Goal: Find specific page/section

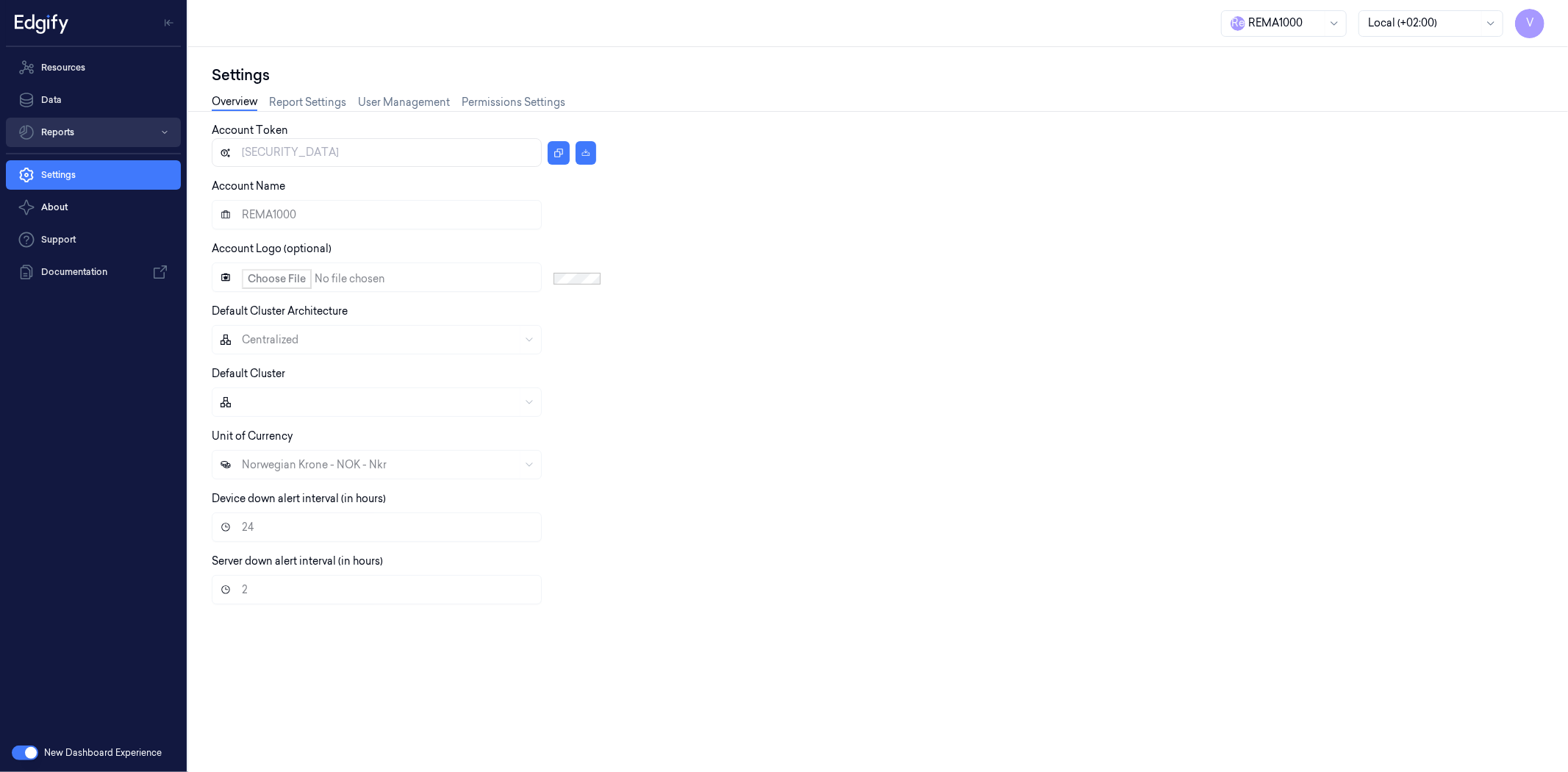
click at [92, 123] on button "Reports" at bounding box center [94, 132] width 175 height 29
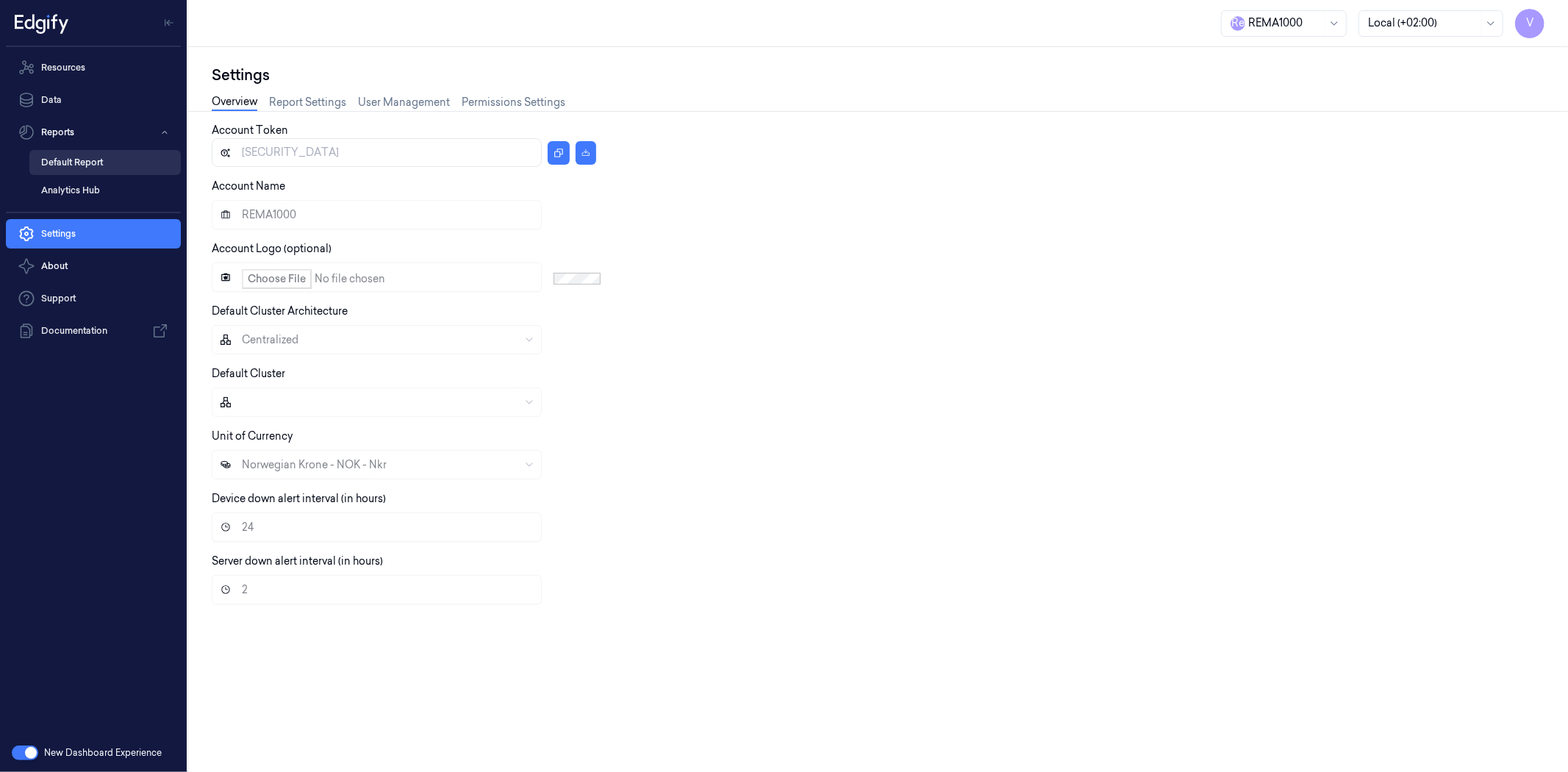
click at [77, 163] on link "Default Report" at bounding box center [105, 162] width 151 height 25
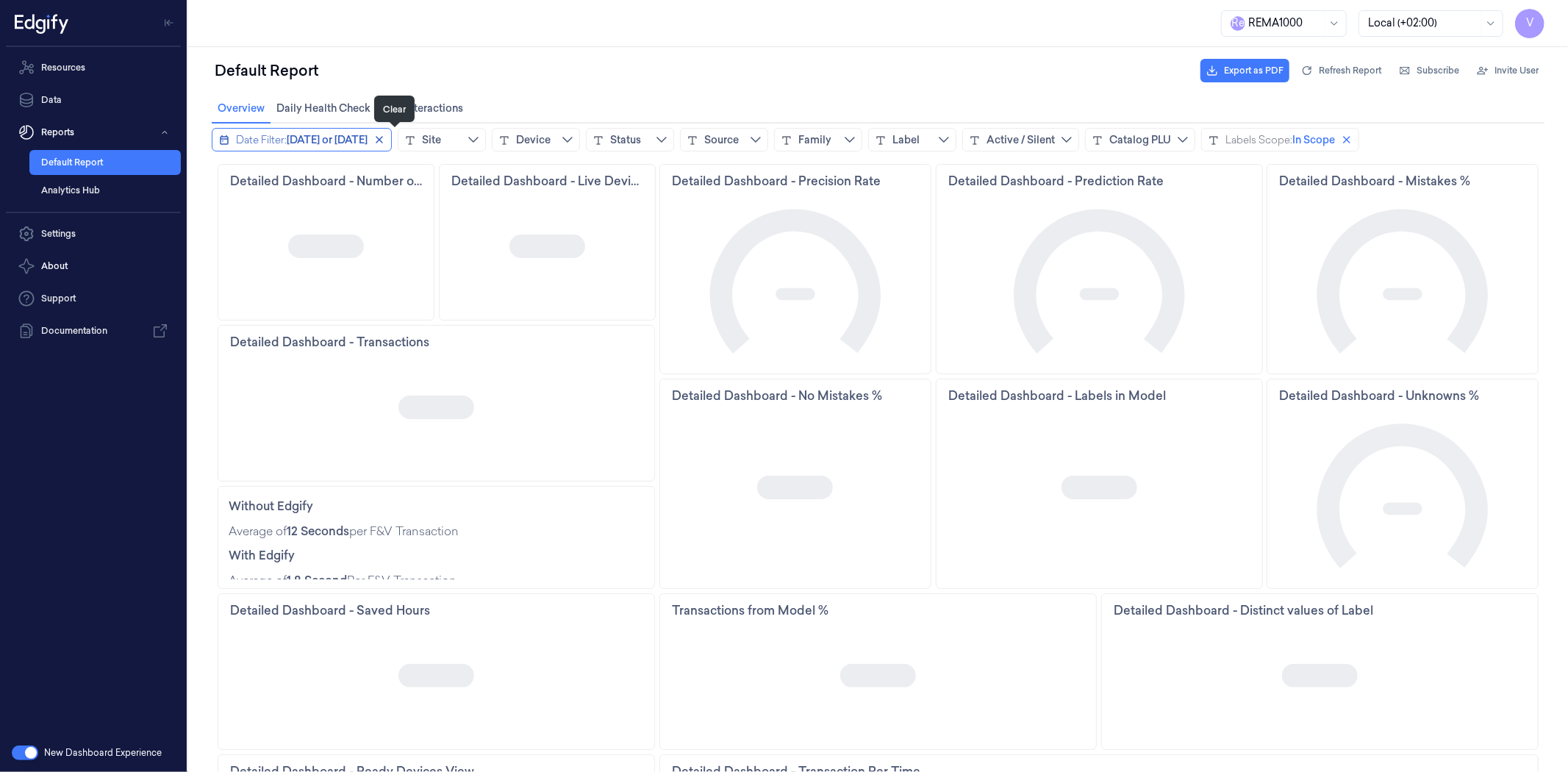
click at [383, 139] on icon "close icon" at bounding box center [378, 138] width 8 height 8
click at [441, 139] on div "Device" at bounding box center [451, 138] width 34 height 15
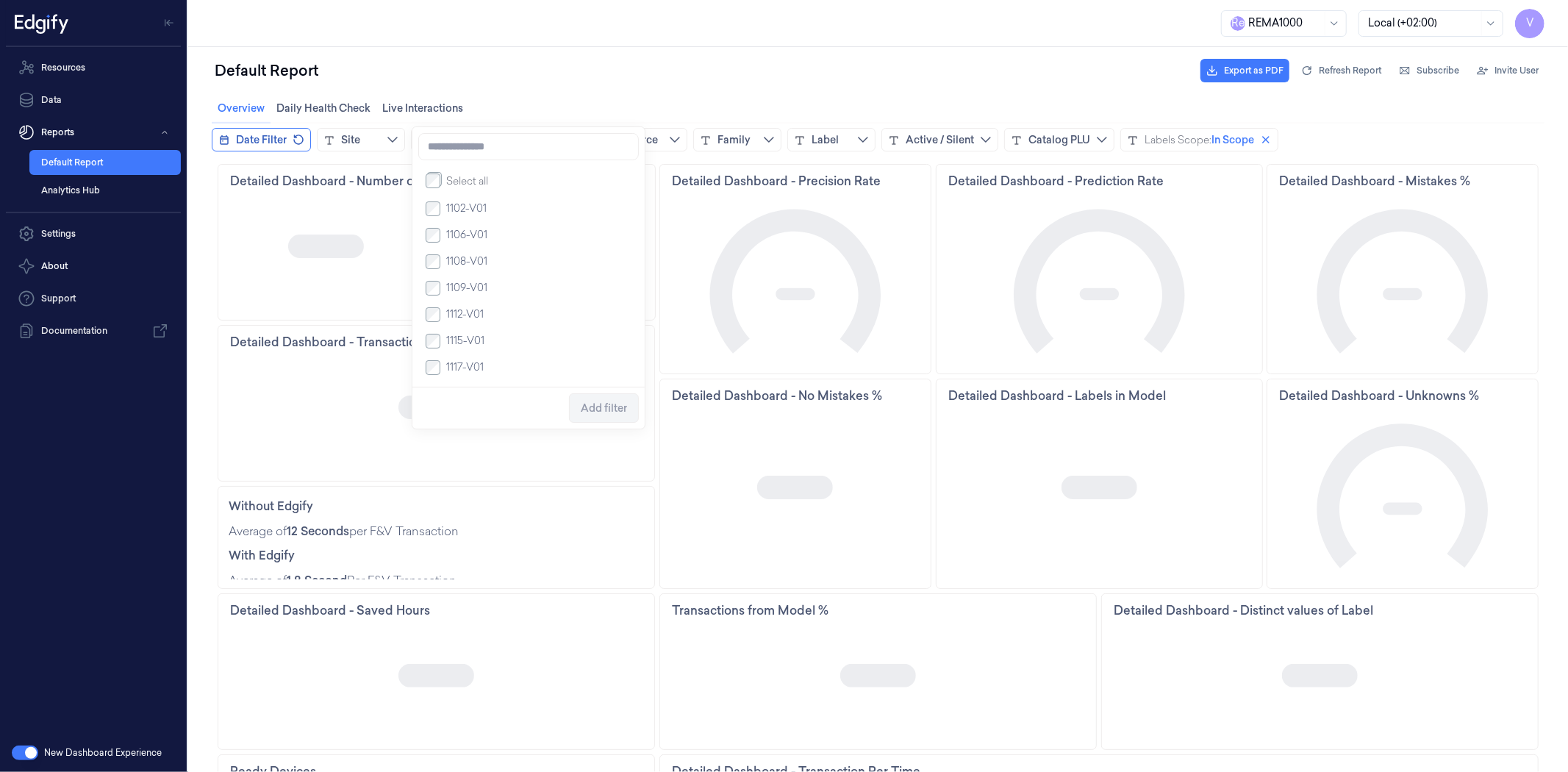
scroll to position [245, 0]
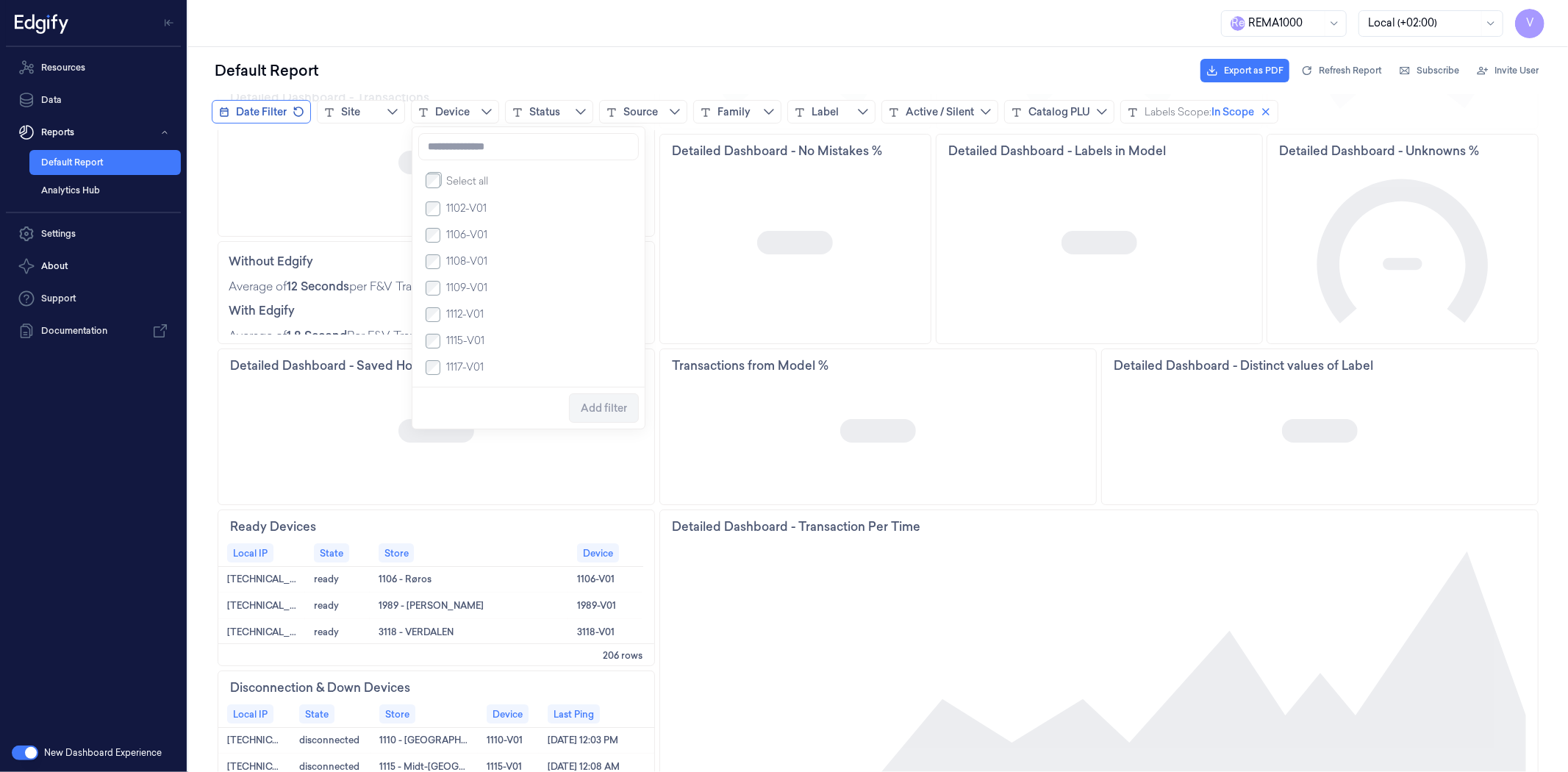
click at [512, 8] on div "R e REMA1000 Local (+02:00) V" at bounding box center [878, 23] width 1380 height 47
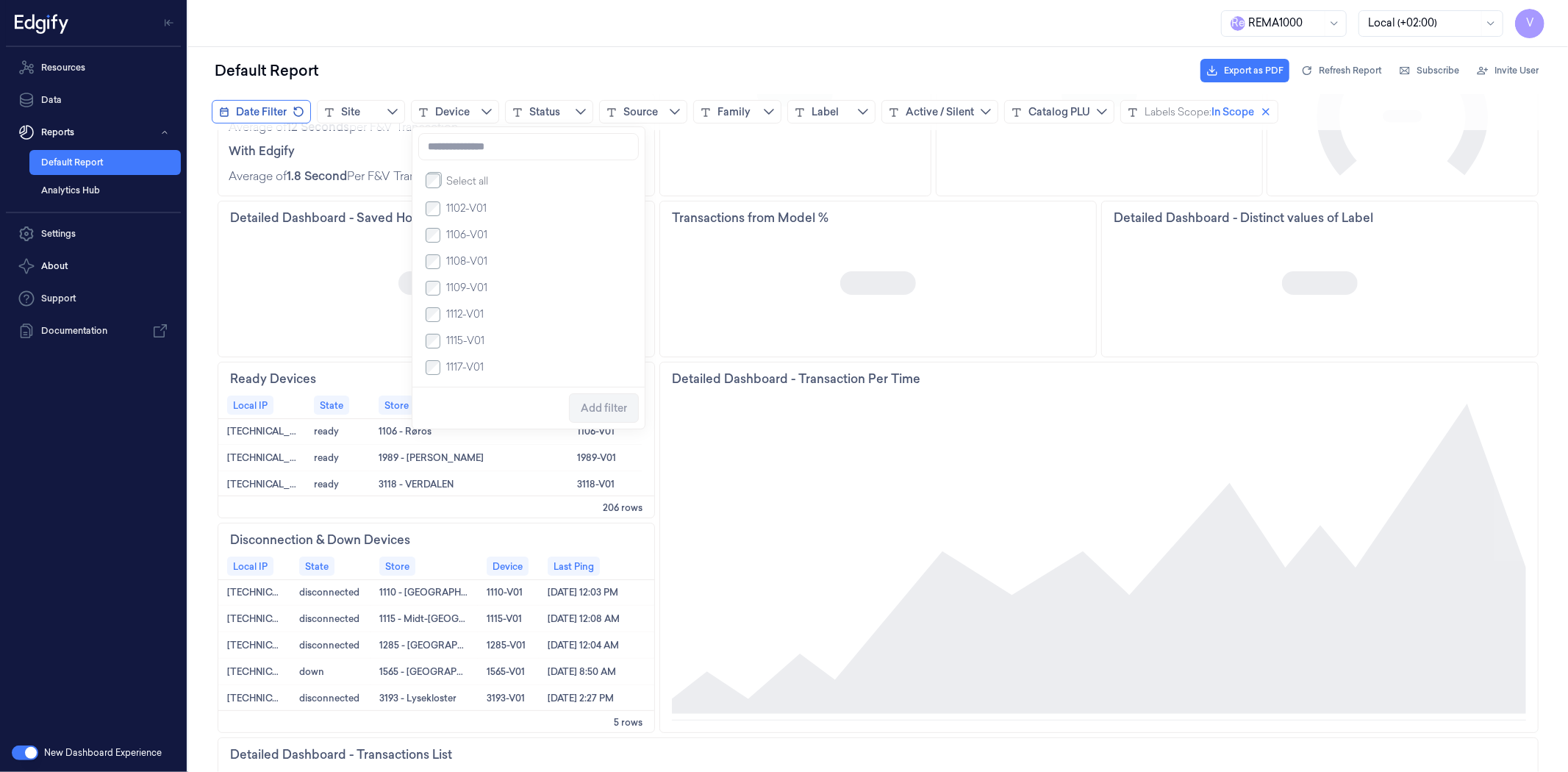
scroll to position [408, 0]
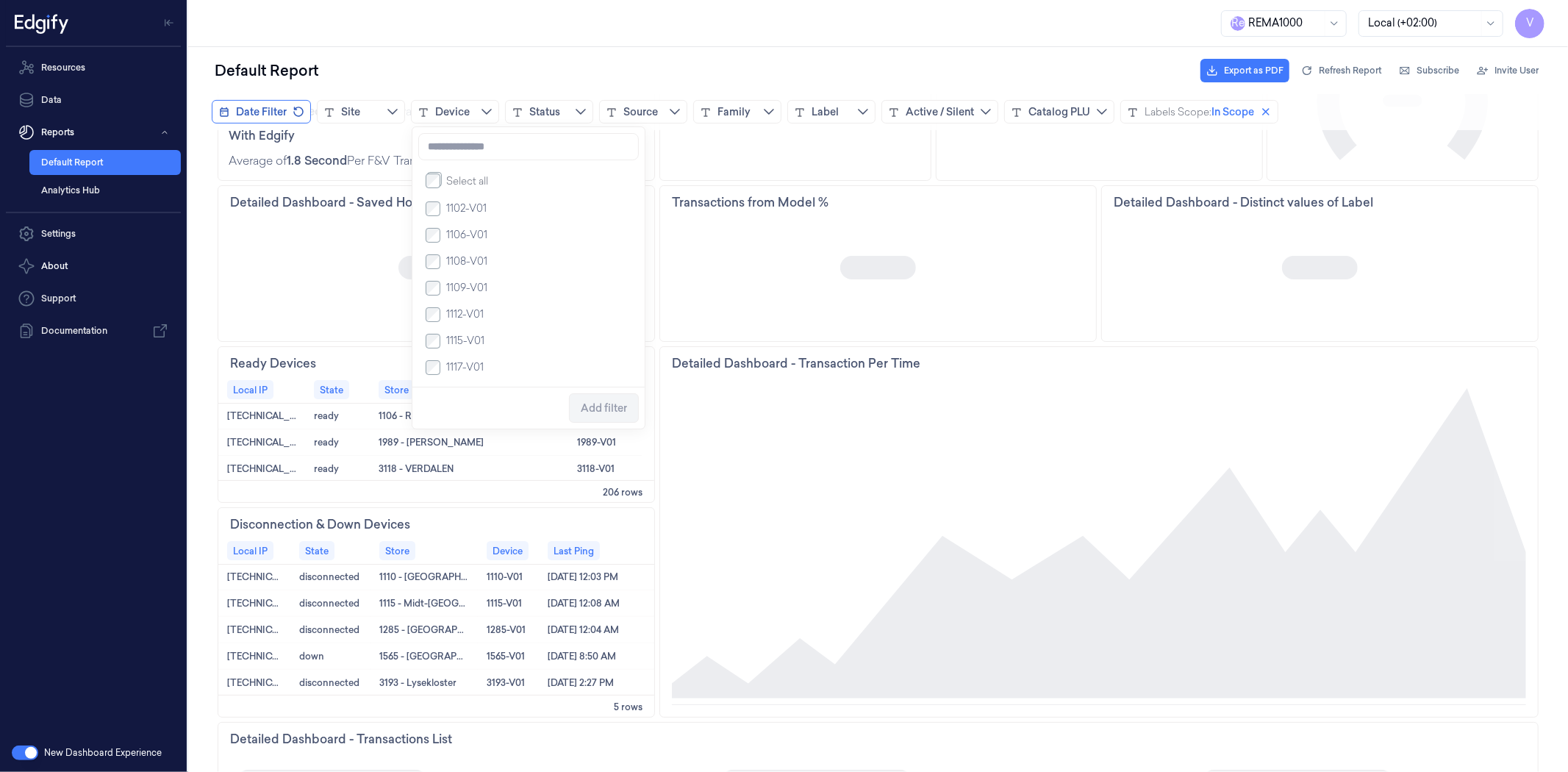
click at [192, 294] on div "210 Active Stores Detailed Dashboard - Live Devices Detailed Dashboard - Precis…" at bounding box center [877, 560] width 1380 height 1610
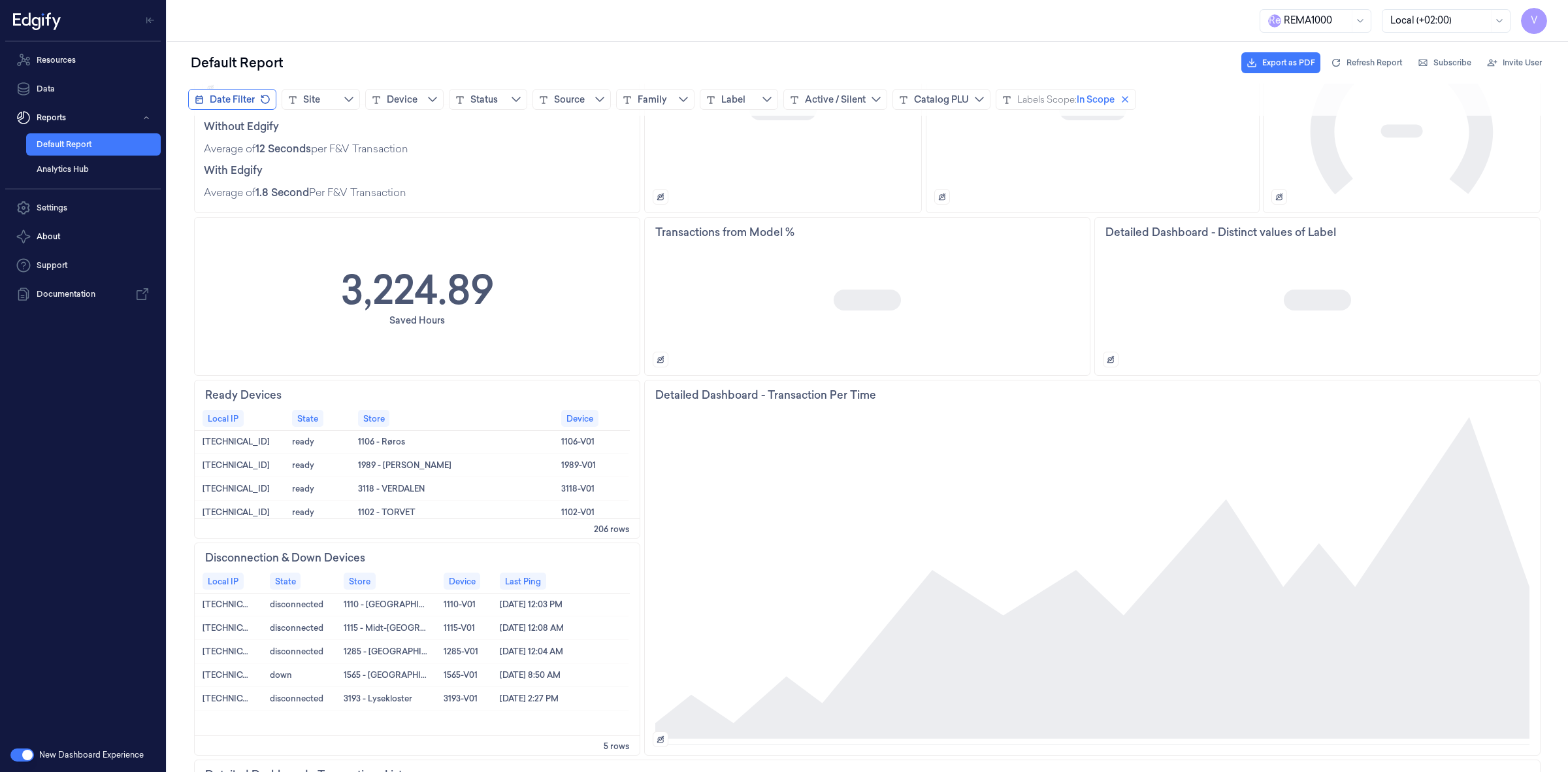
scroll to position [445, 0]
